Goal: Task Accomplishment & Management: Use online tool/utility

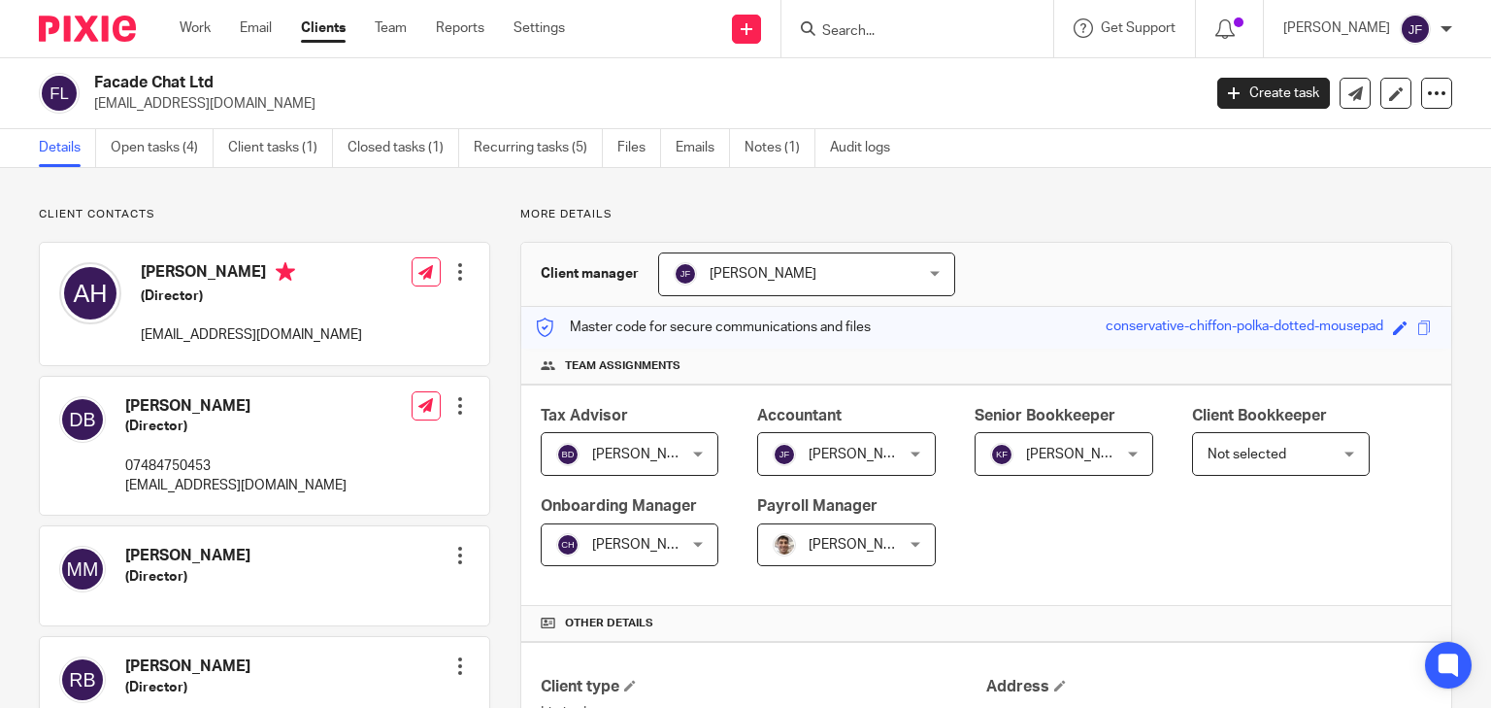
scroll to position [1011, 0]
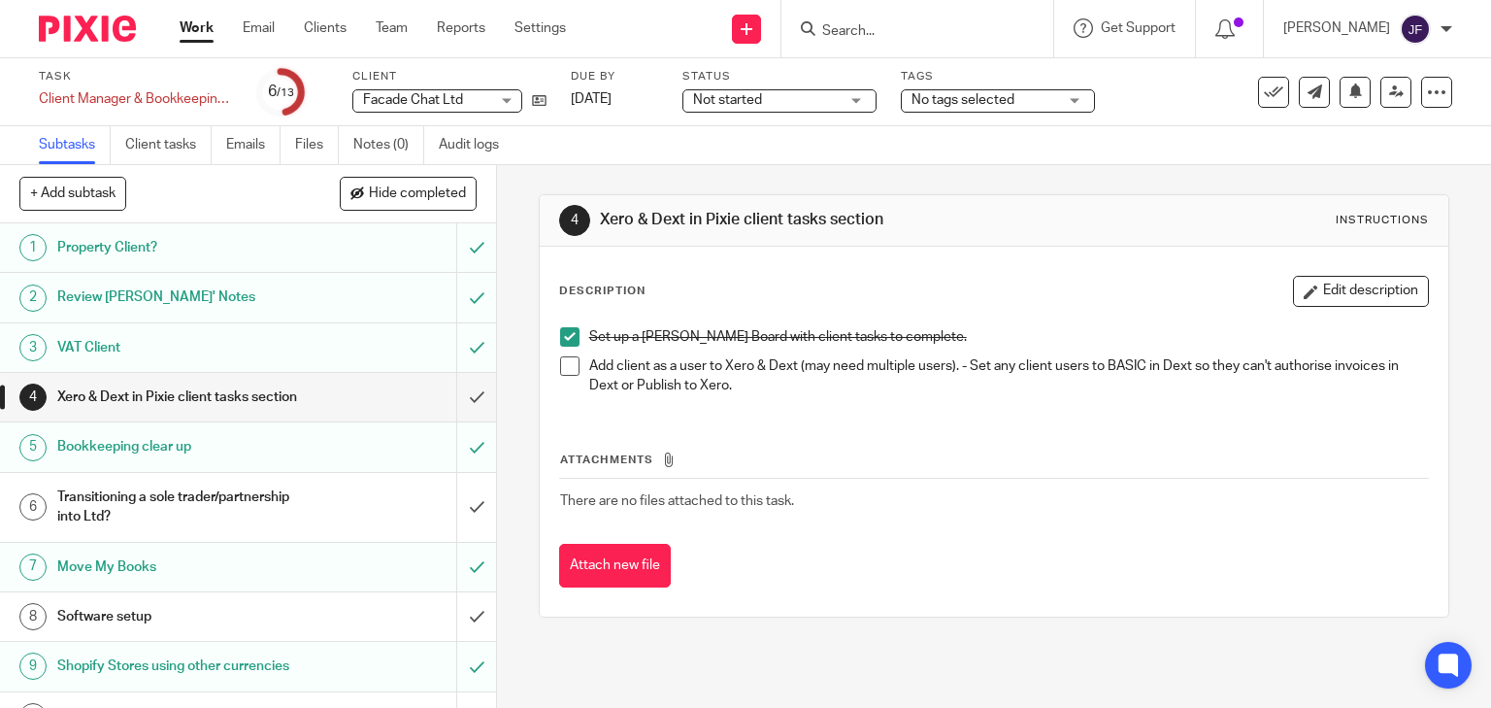
drag, startPoint x: 569, startPoint y: 362, endPoint x: 553, endPoint y: 395, distance: 36.5
click at [568, 362] on span at bounding box center [569, 365] width 19 height 19
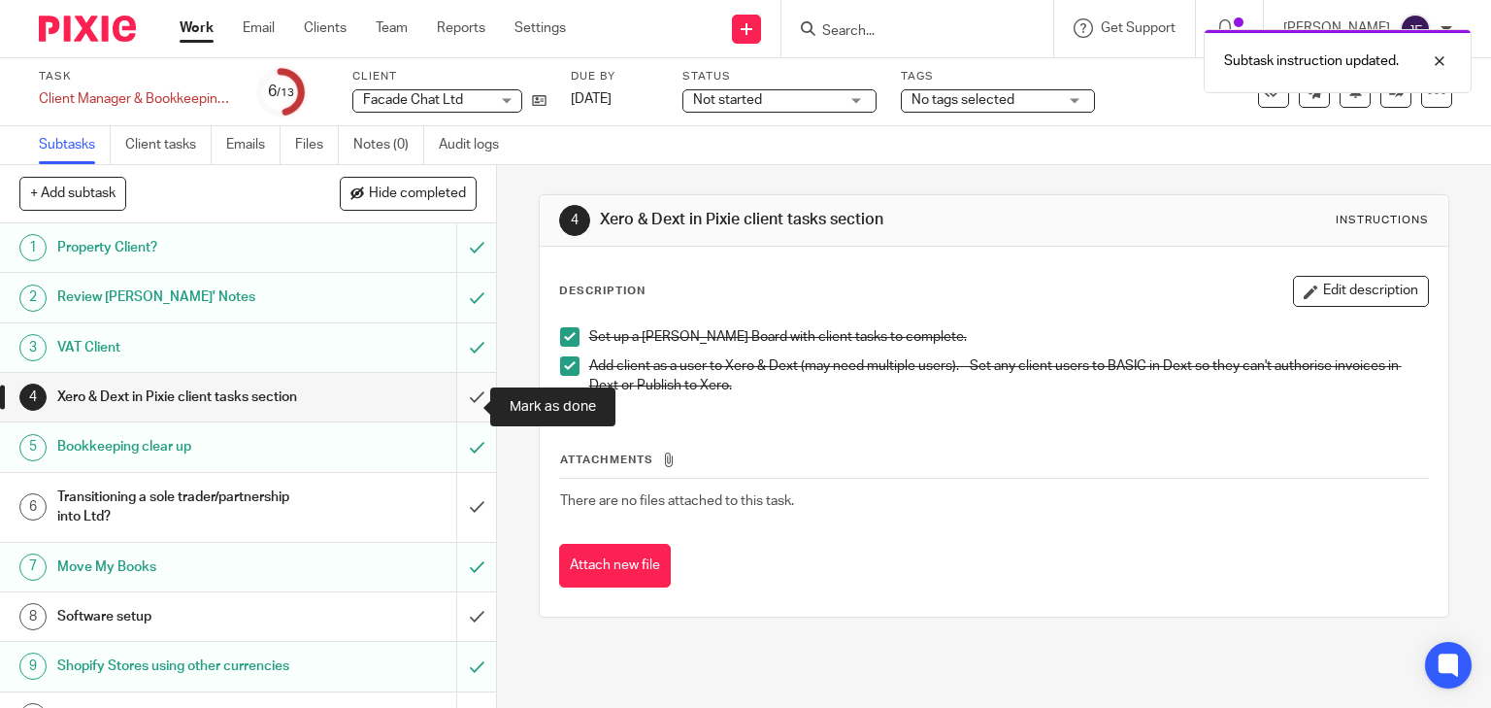
click at [458, 407] on input "submit" at bounding box center [248, 397] width 496 height 49
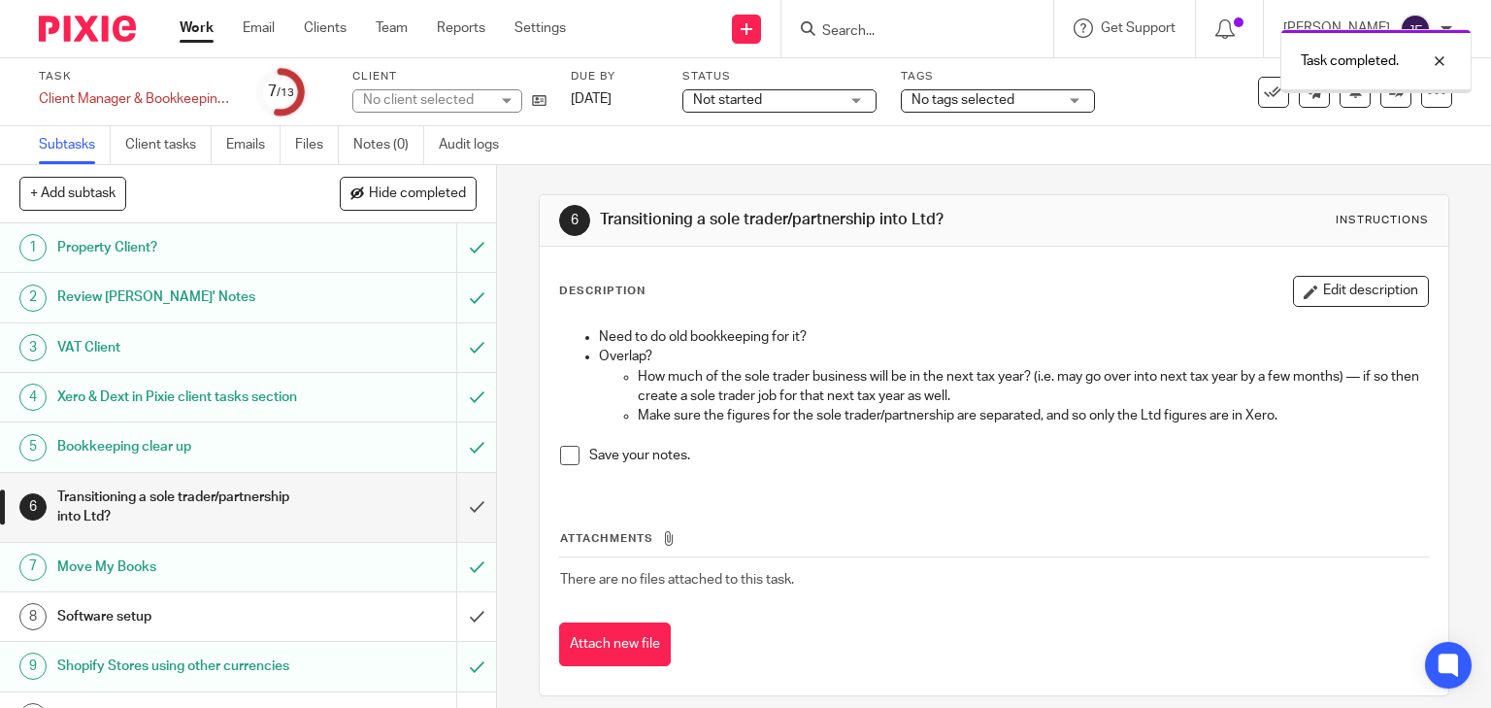
scroll to position [201, 0]
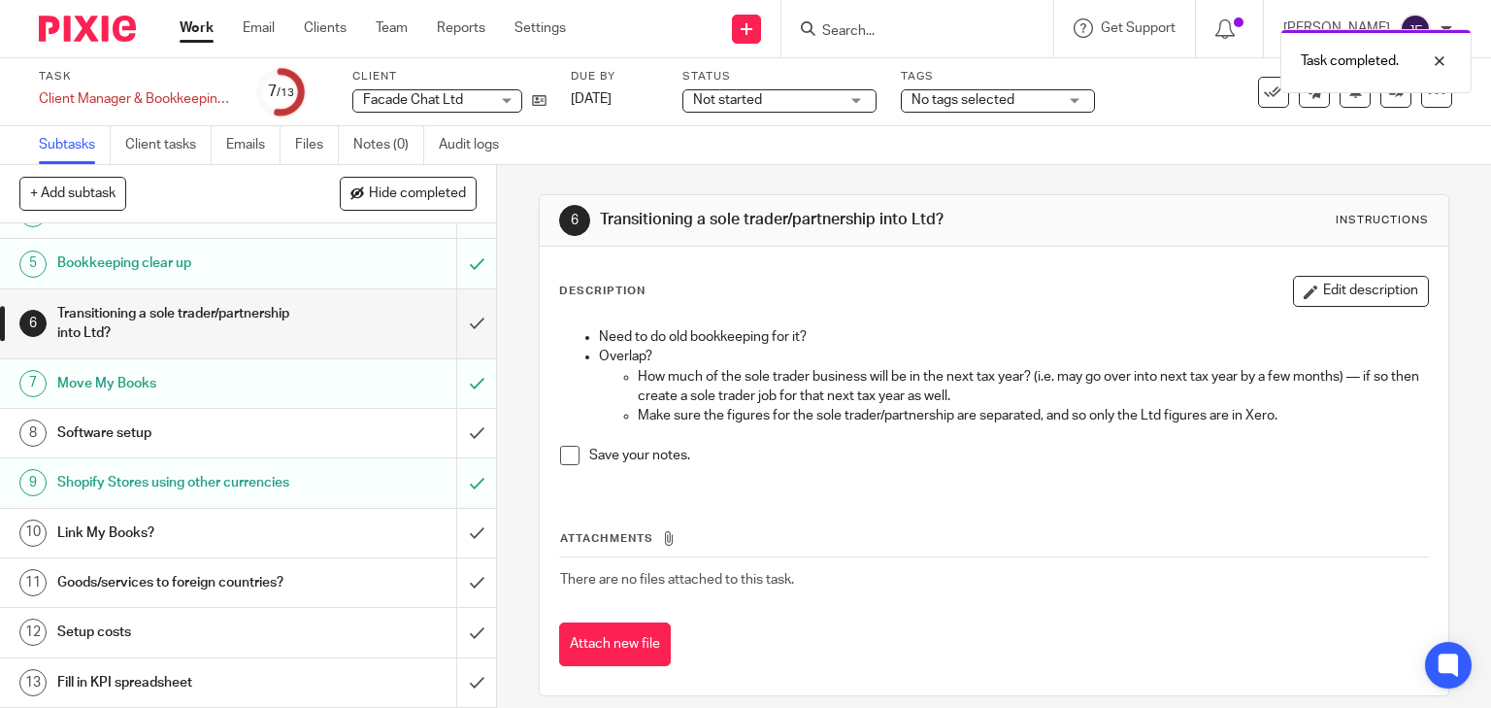
click at [379, 432] on div "Software setup" at bounding box center [247, 433] width 380 height 29
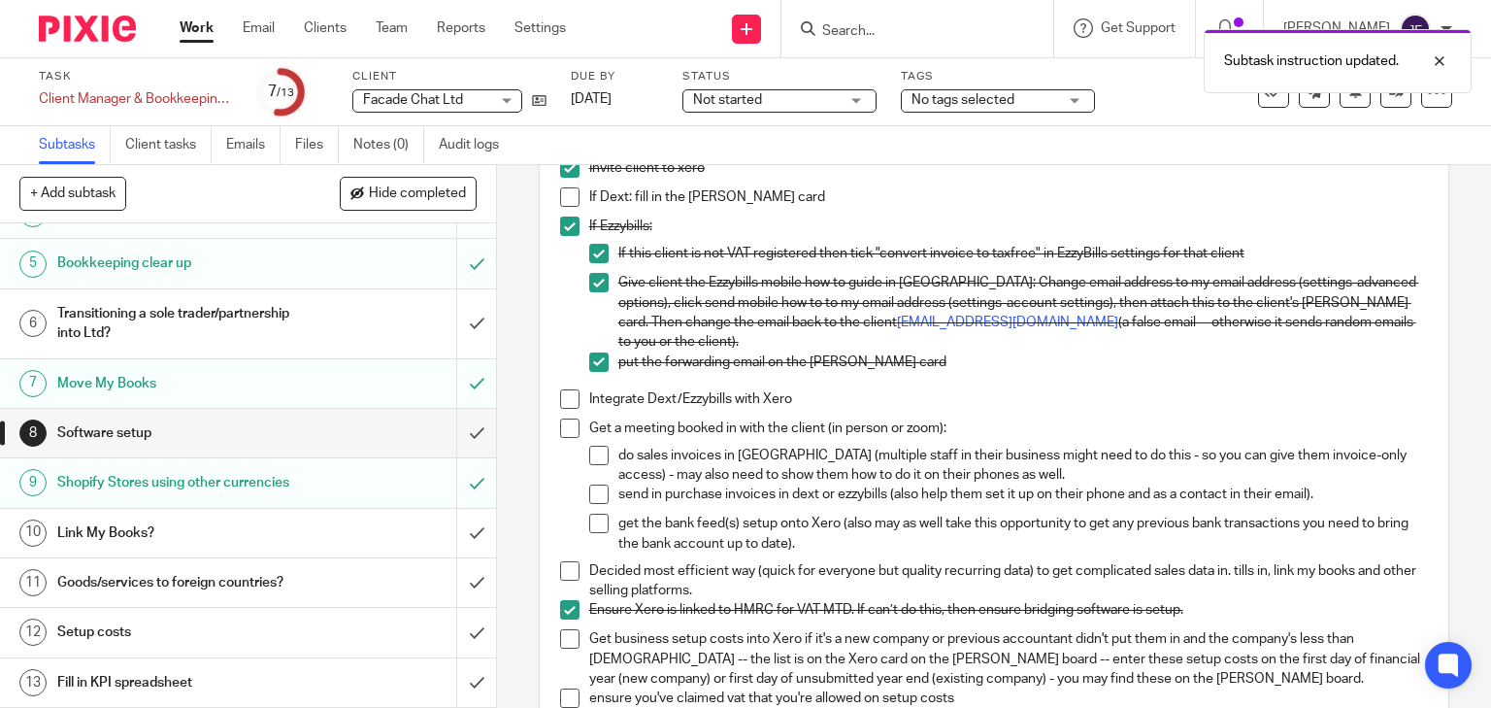
scroll to position [201, 0]
click at [462, 532] on input "submit" at bounding box center [248, 533] width 496 height 49
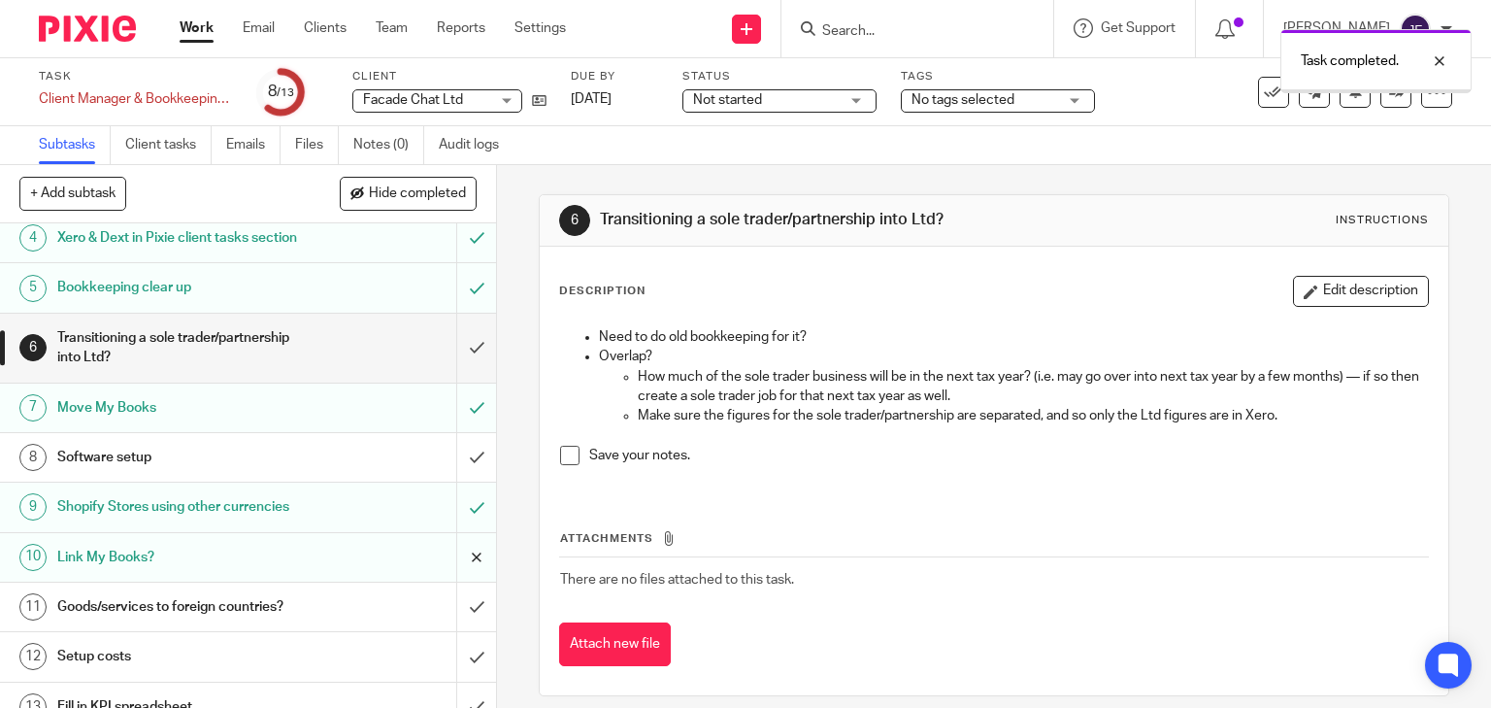
scroll to position [201, 0]
